Goal: Browse casually

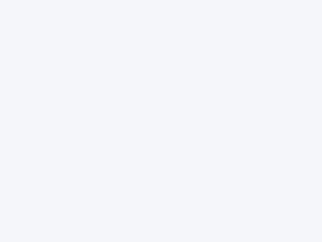
click at [161, 121] on div at bounding box center [161, 121] width 322 height 242
